Goal: Task Accomplishment & Management: Use online tool/utility

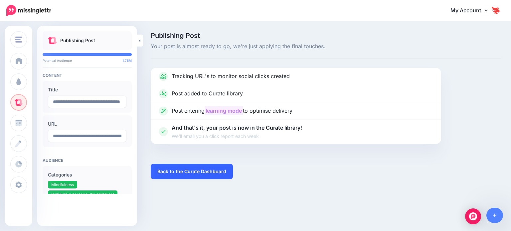
click at [172, 171] on link "Back to the Curate Dashboard" at bounding box center [192, 171] width 82 height 15
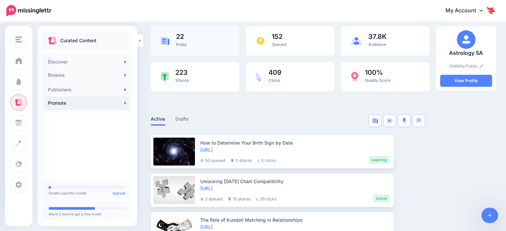
scroll to position [66, 0]
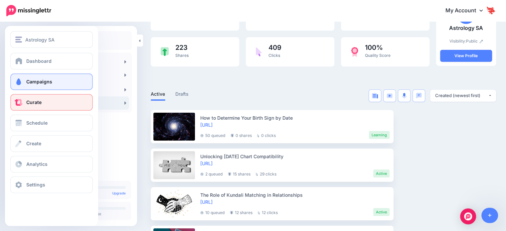
click at [31, 81] on span "Campaigns" at bounding box center [39, 82] width 26 height 6
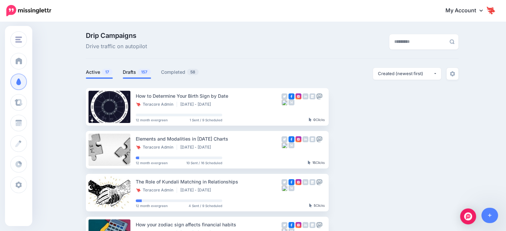
click at [144, 72] on span "157" at bounding box center [144, 72] width 13 height 6
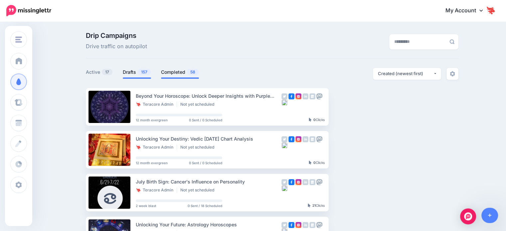
click at [170, 78] on span at bounding box center [180, 77] width 38 height 1
click at [178, 74] on link "Completed 58" at bounding box center [180, 72] width 38 height 8
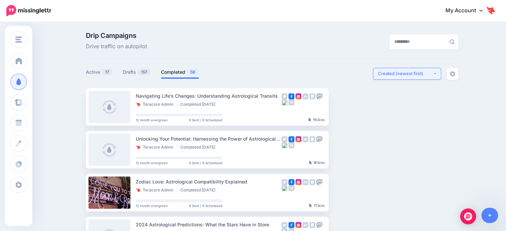
click at [392, 74] on div "Created (newest first)" at bounding box center [405, 73] width 55 height 6
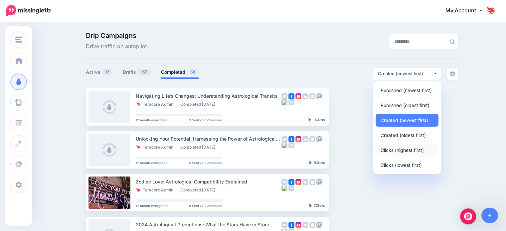
click at [394, 154] on span "Clicks (highest first)" at bounding box center [401, 150] width 43 height 8
select select "**********"
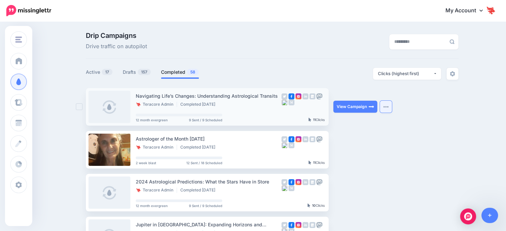
click at [385, 106] on button "button" at bounding box center [386, 107] width 12 height 12
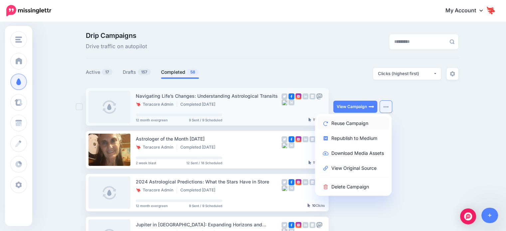
click at [372, 122] on link "Reuse Campaign" at bounding box center [352, 123] width 71 height 13
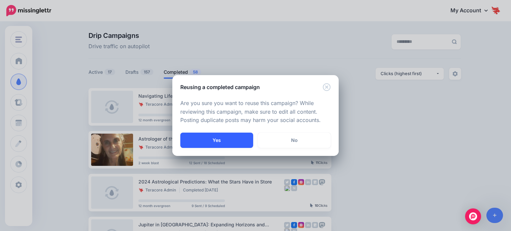
click at [230, 146] on button "Yes" at bounding box center [216, 140] width 73 height 15
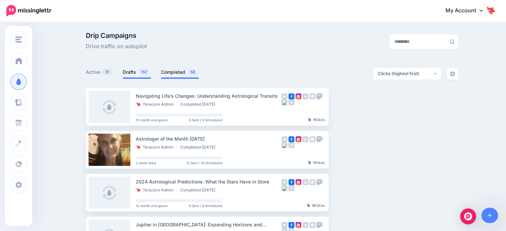
click at [146, 76] on li "Drafts 157" at bounding box center [137, 73] width 28 height 11
click at [143, 70] on span "157" at bounding box center [144, 72] width 13 height 6
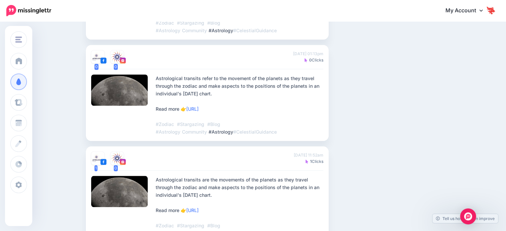
scroll to position [448, 0]
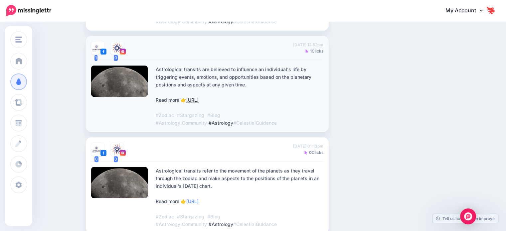
click at [198, 103] on link "https://lttr.ai/AVvJN" at bounding box center [192, 100] width 12 height 6
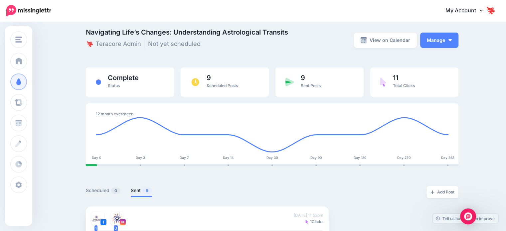
scroll to position [0, 0]
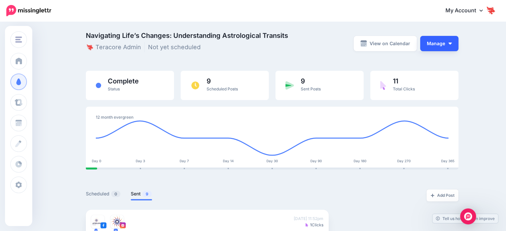
click at [438, 46] on button "Manage" at bounding box center [439, 43] width 38 height 15
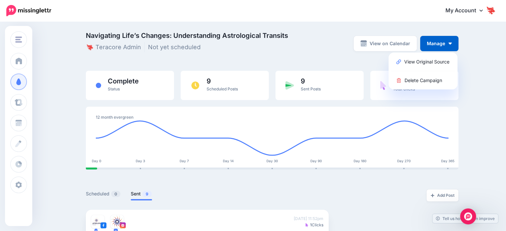
click at [250, 55] on div "Navigating Life’s Changes: Understanding Astrological Transits Teracore Admin N…" at bounding box center [272, 46] width 372 height 29
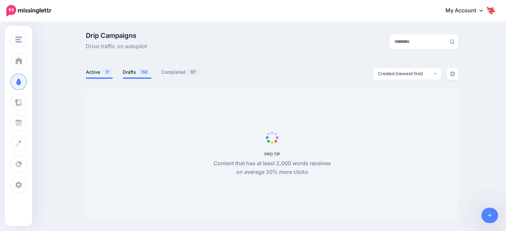
click at [143, 72] on span "158" at bounding box center [144, 72] width 13 height 6
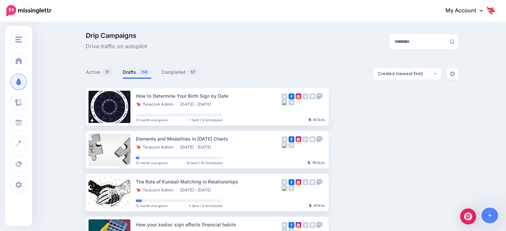
click at [144, 72] on span "158" at bounding box center [144, 72] width 13 height 6
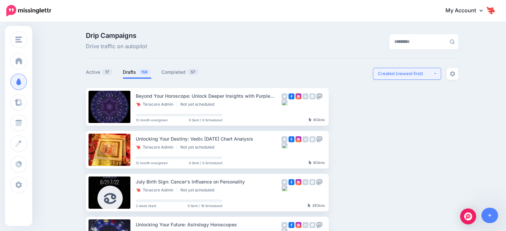
click at [403, 74] on div "Created (newest first)" at bounding box center [405, 73] width 55 height 6
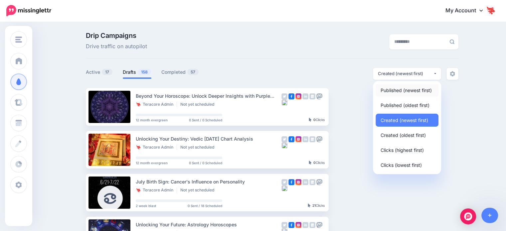
click at [400, 89] on span "Published (newest first)" at bounding box center [405, 90] width 51 height 8
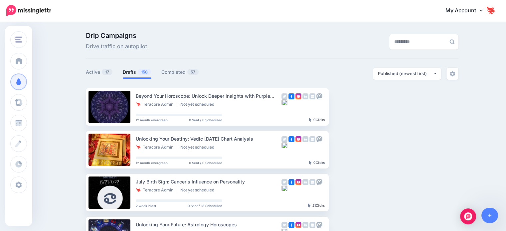
click at [171, 70] on link "Completed 57" at bounding box center [180, 72] width 38 height 8
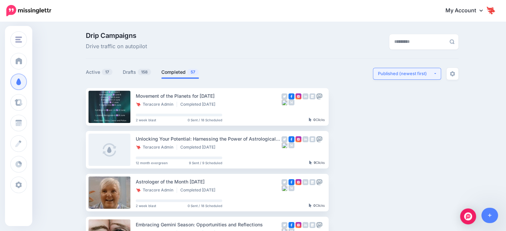
click at [382, 72] on div "Published (newest first)" at bounding box center [405, 73] width 55 height 6
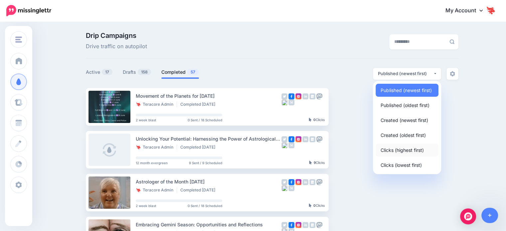
click at [405, 149] on span "Clicks (highest first)" at bounding box center [401, 150] width 43 height 8
select select "**********"
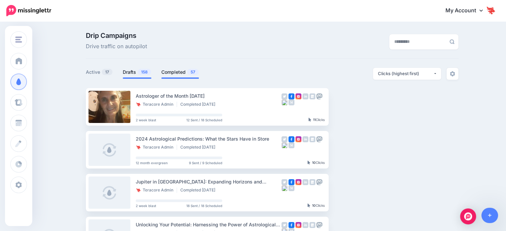
click at [137, 77] on li "Drafts 158" at bounding box center [137, 73] width 29 height 11
click at [139, 74] on link "Drafts 158" at bounding box center [137, 72] width 29 height 8
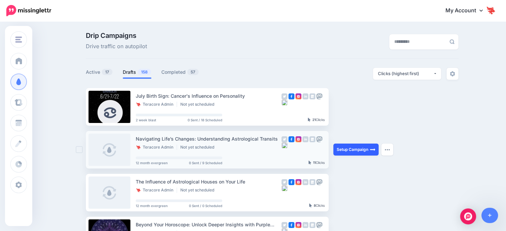
click at [359, 150] on link "Setup Campaign" at bounding box center [355, 150] width 45 height 12
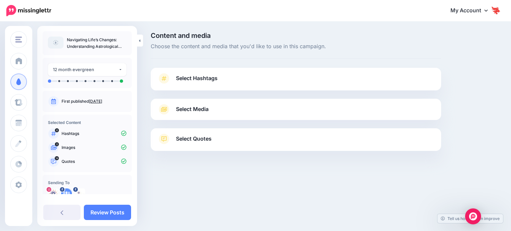
click at [217, 79] on span "Select Hashtags" at bounding box center [197, 78] width 42 height 9
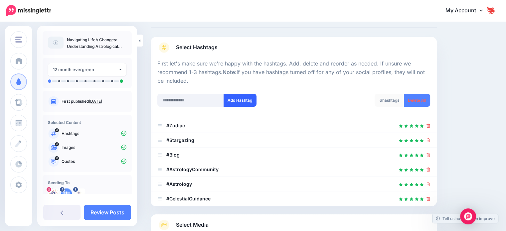
scroll to position [33, 0]
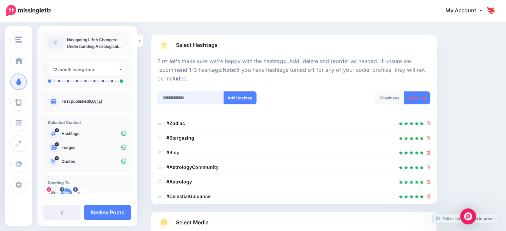
click at [168, 95] on input "text" at bounding box center [190, 97] width 66 height 13
type input "*********"
click at [247, 96] on button "Add Hashtag" at bounding box center [239, 97] width 33 height 13
click at [180, 98] on input "text" at bounding box center [190, 97] width 66 height 13
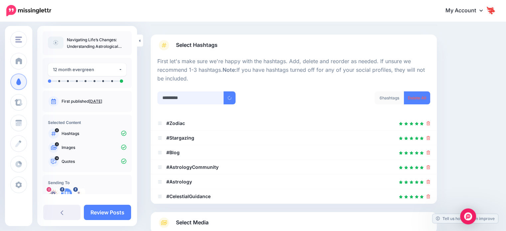
click at [180, 98] on input "text" at bounding box center [190, 97] width 66 height 13
